Goal: Task Accomplishment & Management: Use online tool/utility

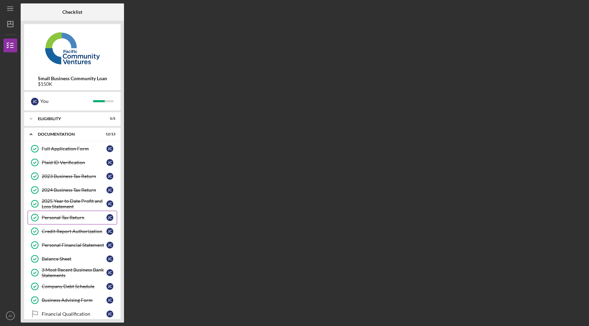
scroll to position [40, 0]
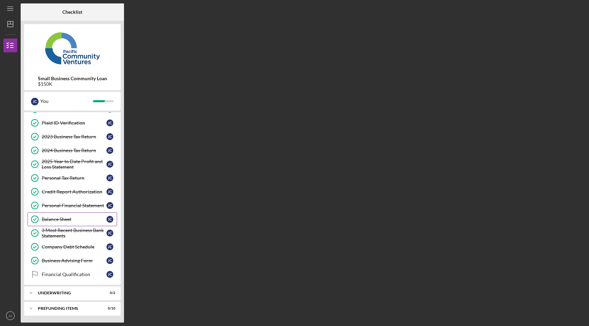
click at [80, 218] on div "Balance Sheet" at bounding box center [74, 220] width 65 height 6
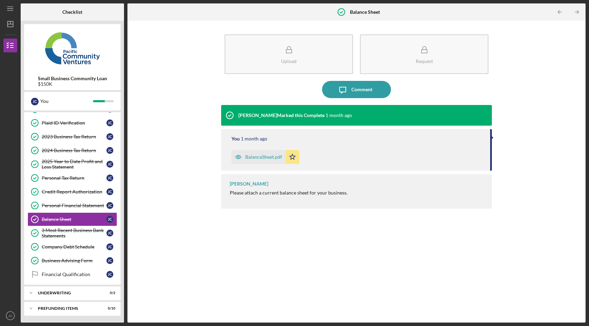
click at [265, 158] on div "BalanceSheet.pdf" at bounding box center [263, 157] width 37 height 6
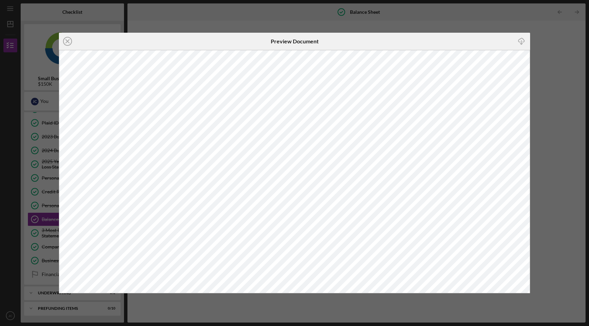
click at [540, 59] on div "Icon/Close Preview Document Icon/Download" at bounding box center [294, 163] width 589 height 326
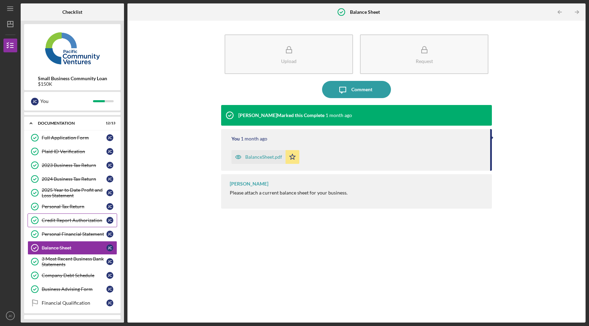
scroll to position [12, 0]
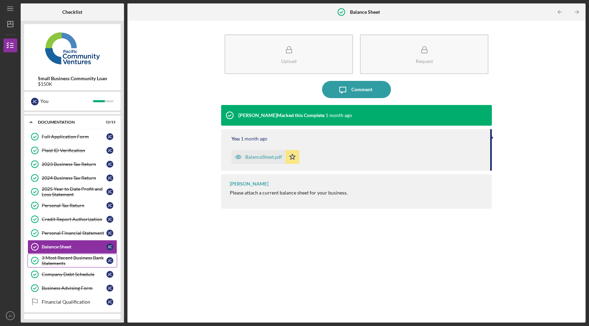
click at [80, 262] on div "3 Most Recent Business Bank Statements" at bounding box center [74, 260] width 65 height 11
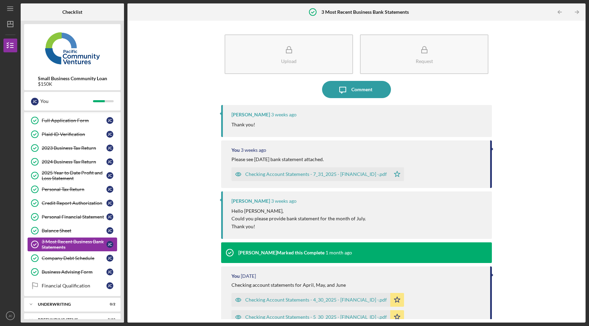
scroll to position [40, 0]
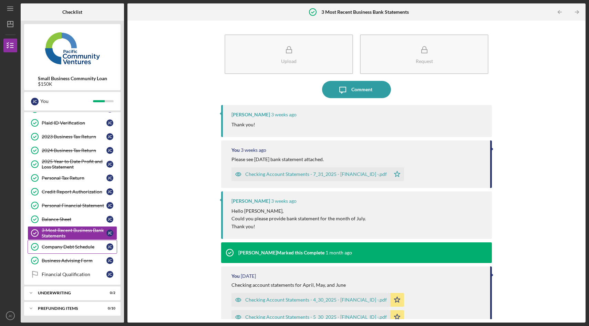
click at [85, 250] on link "Company Debt Schedule Company Debt Schedule [PERSON_NAME]" at bounding box center [73, 247] width 90 height 14
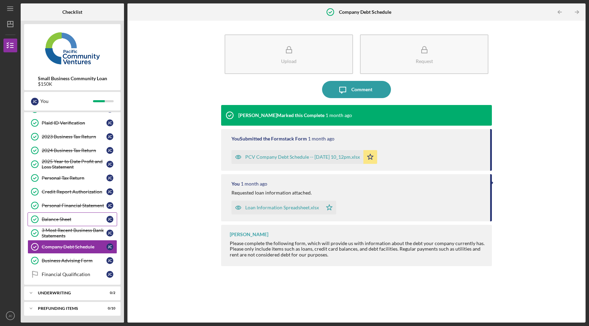
click at [76, 214] on link "Balance Sheet Balance Sheet [PERSON_NAME]" at bounding box center [73, 220] width 90 height 14
